Goal: Complete application form

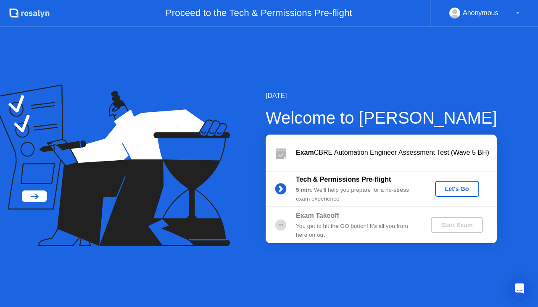
click at [455, 182] on button "Let's Go" at bounding box center [457, 189] width 44 height 16
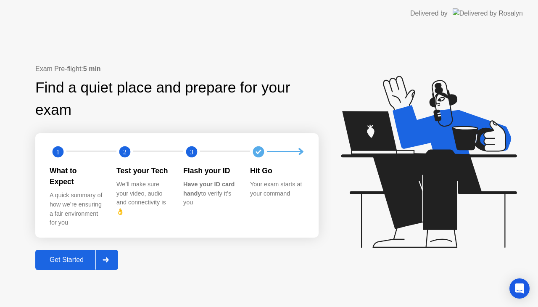
click at [69, 256] on div "Get Started" at bounding box center [67, 260] width 58 height 8
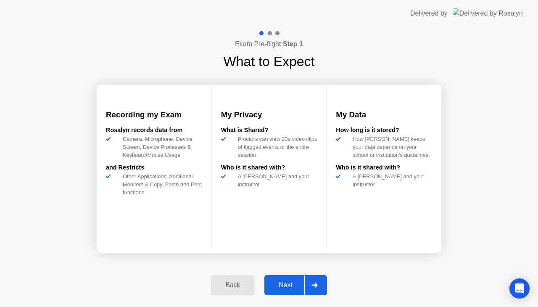
click at [284, 285] on div "Next" at bounding box center [285, 285] width 37 height 8
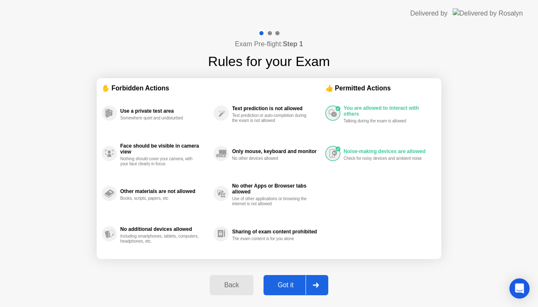
click at [284, 285] on div "Got it" at bounding box center [286, 285] width 40 height 8
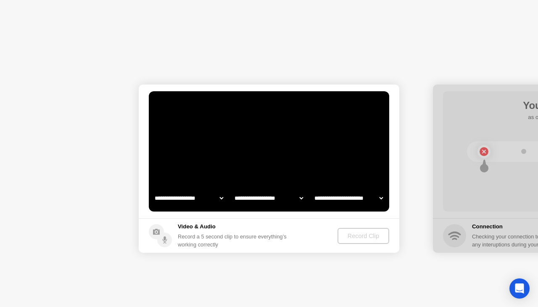
select select "**********"
select select "*******"
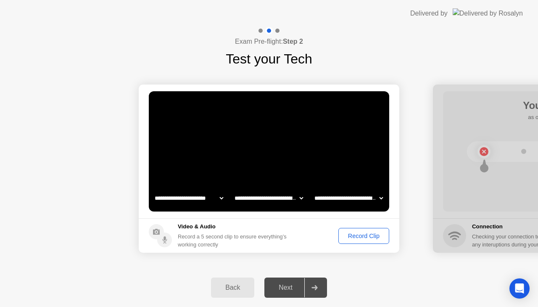
click at [356, 235] on div "Record Clip" at bounding box center [363, 236] width 45 height 7
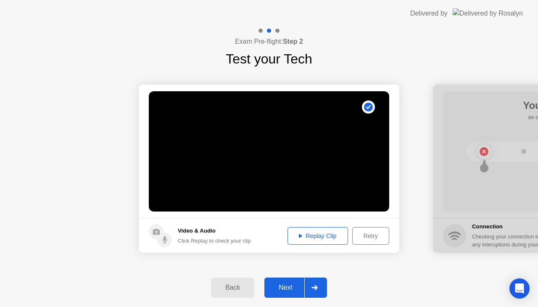
click at [290, 286] on div "Next" at bounding box center [285, 288] width 37 height 8
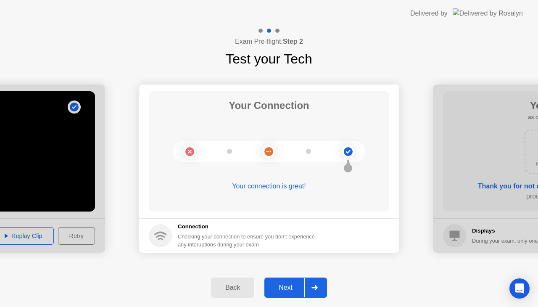
click at [290, 286] on div "Next" at bounding box center [285, 288] width 37 height 8
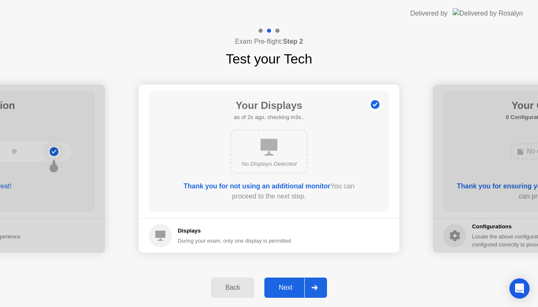
click at [293, 284] on div "Next" at bounding box center [285, 288] width 37 height 8
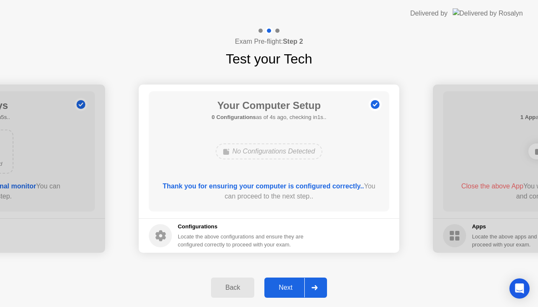
click at [290, 286] on div "Next" at bounding box center [285, 288] width 37 height 8
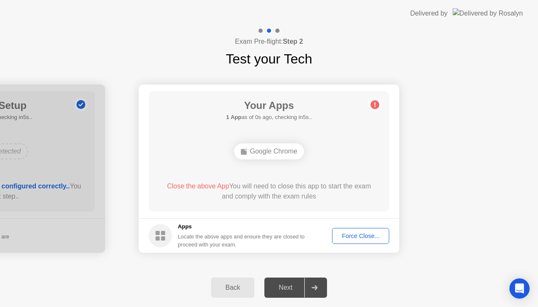
click at [355, 236] on div "Force Close..." at bounding box center [360, 236] width 51 height 7
click at [357, 239] on div "Force Close..." at bounding box center [360, 236] width 51 height 7
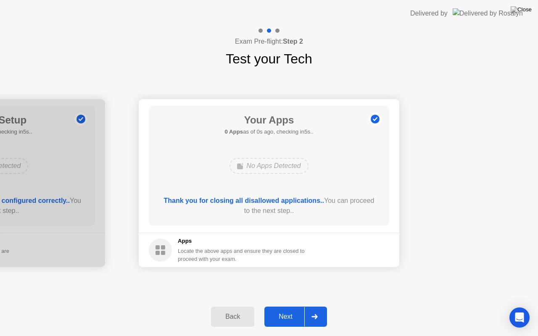
click at [282, 306] on div "Next" at bounding box center [285, 317] width 37 height 8
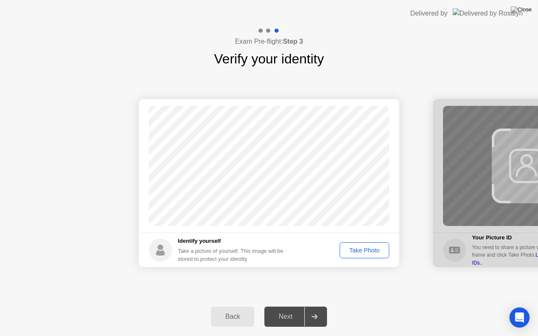
click at [362, 251] on div "Take Photo" at bounding box center [365, 250] width 44 height 7
click at [296, 306] on div "Next" at bounding box center [285, 317] width 37 height 8
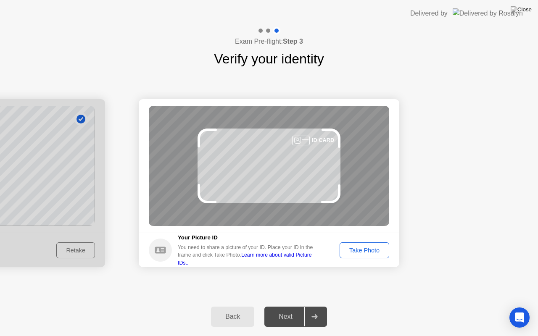
click at [370, 249] on div "Take Photo" at bounding box center [365, 250] width 44 height 7
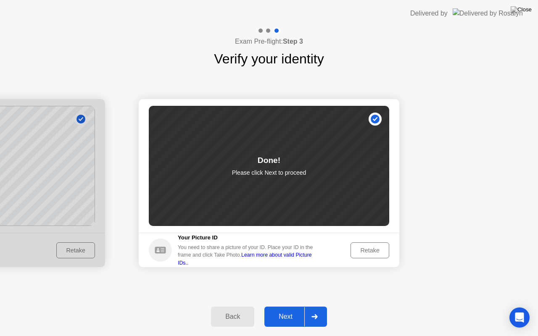
click at [279, 306] on div "Next" at bounding box center [285, 317] width 37 height 8
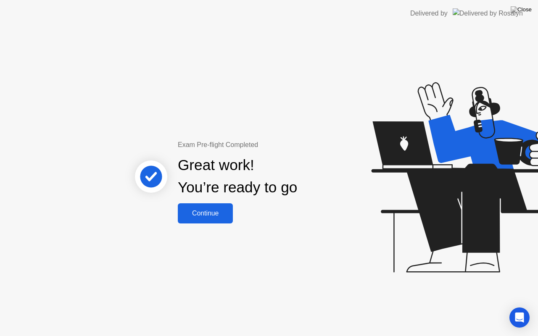
click at [197, 213] on div "Continue" at bounding box center [205, 214] width 50 height 8
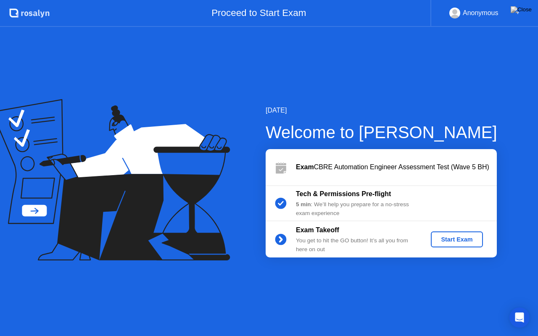
click at [448, 50] on div "[DATE] Welcome to [PERSON_NAME] Exam CBRE Automation Engineer Assessment Test (…" at bounding box center [269, 181] width 538 height 309
